Goal: Task Accomplishment & Management: Use online tool/utility

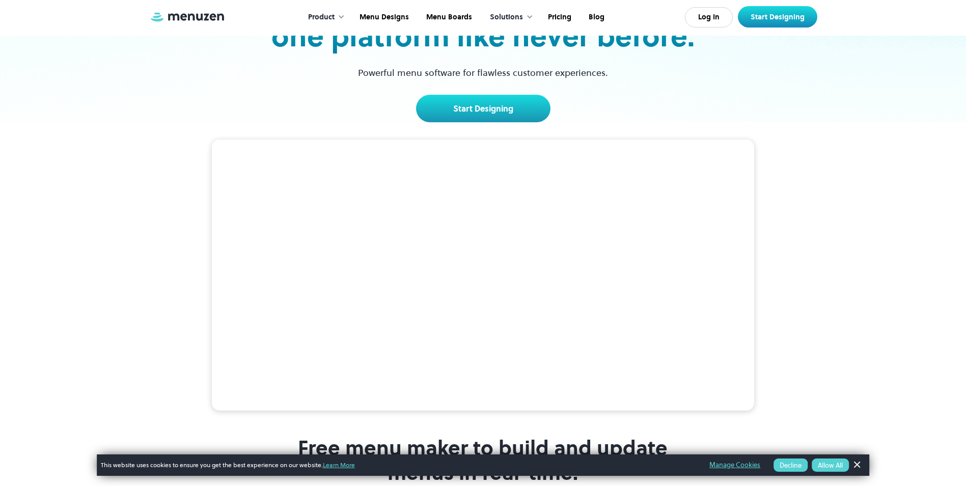
scroll to position [51, 0]
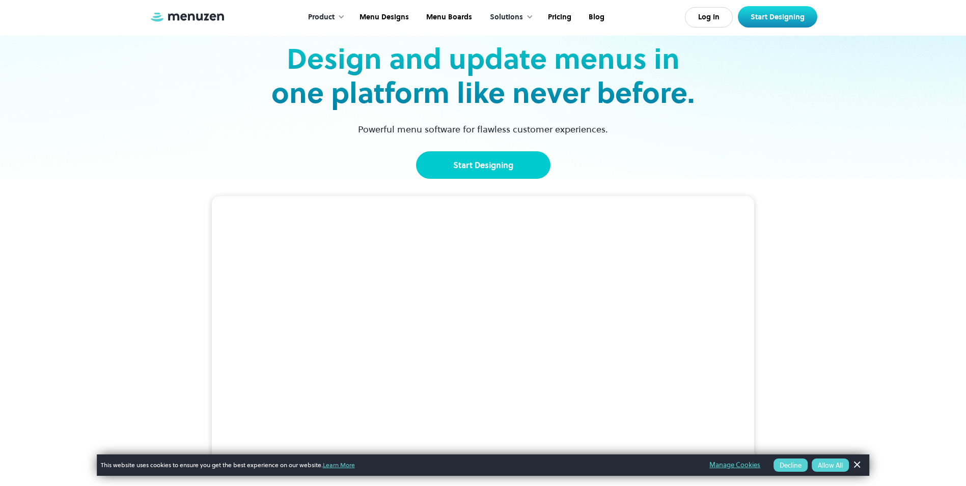
drag, startPoint x: 477, startPoint y: 162, endPoint x: 494, endPoint y: 165, distance: 18.1
click at [477, 162] on link "Start Designing" at bounding box center [483, 164] width 134 height 27
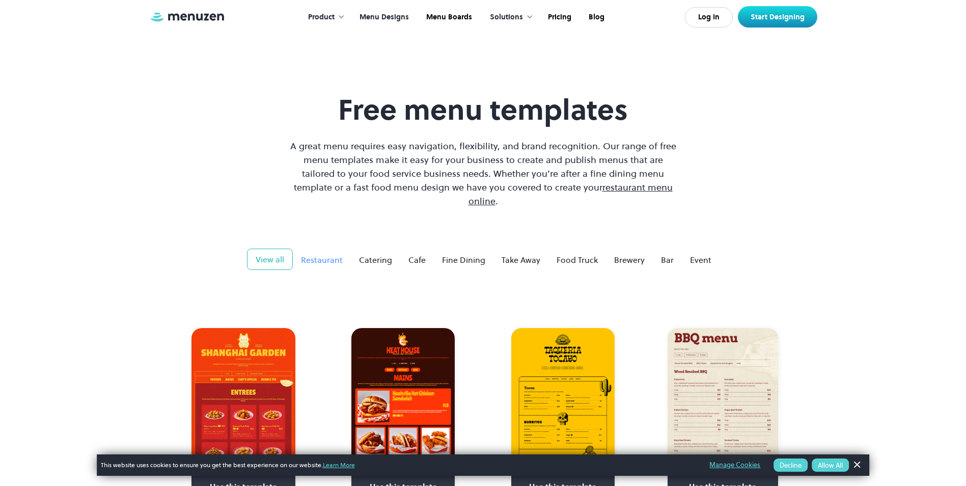
drag, startPoint x: 327, startPoint y: 247, endPoint x: 332, endPoint y: 246, distance: 5.7
click at [327, 254] on div "Restaurant" at bounding box center [322, 260] width 42 height 12
click at [418, 254] on div "Cafe" at bounding box center [416, 260] width 17 height 12
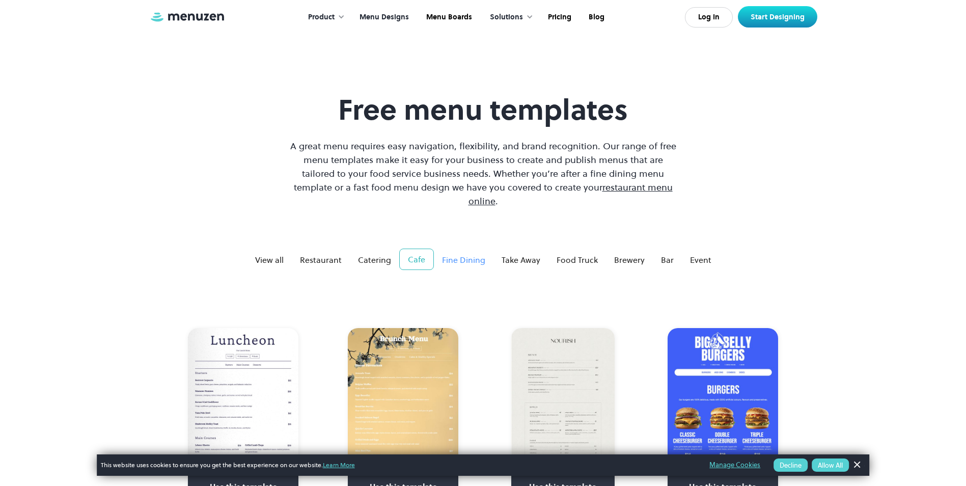
click at [451, 254] on div "Fine Dining" at bounding box center [463, 260] width 43 height 12
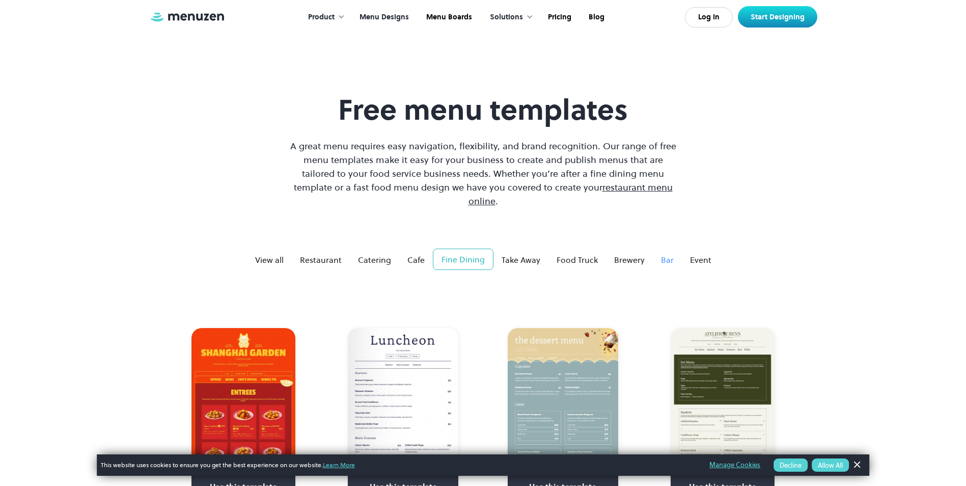
click at [670, 254] on div "Bar" at bounding box center [667, 260] width 13 height 12
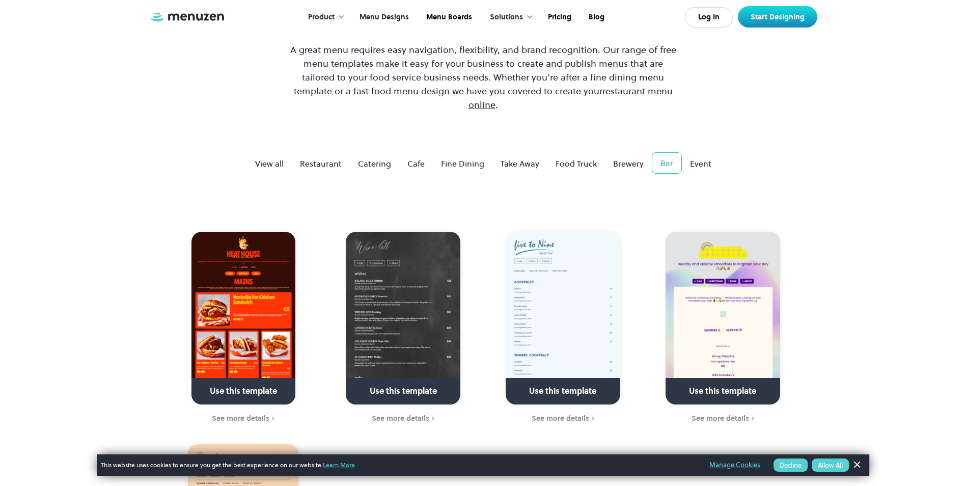
scroll to position [102, 0]
